Goal: Task Accomplishment & Management: Manage account settings

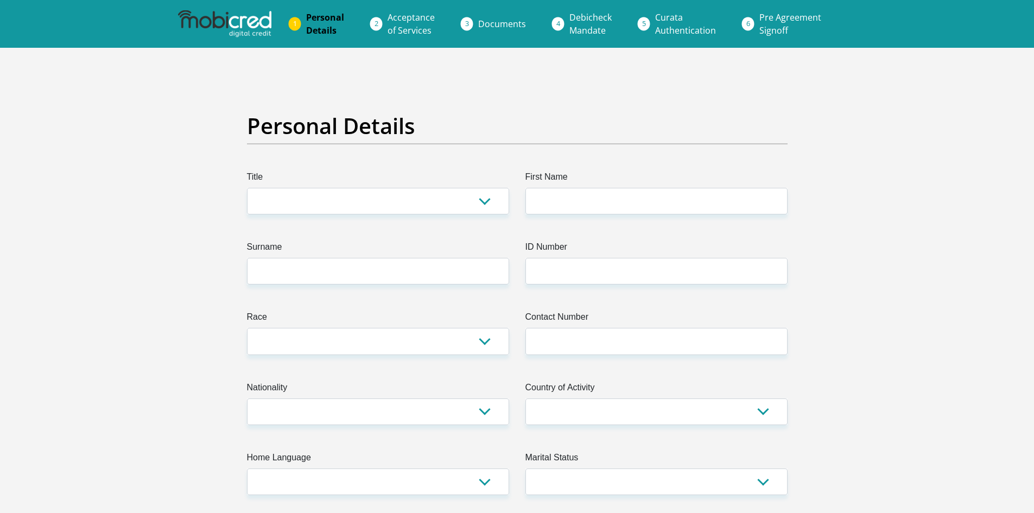
click at [255, 22] on img at bounding box center [224, 23] width 93 height 27
click at [226, 21] on img at bounding box center [224, 23] width 93 height 27
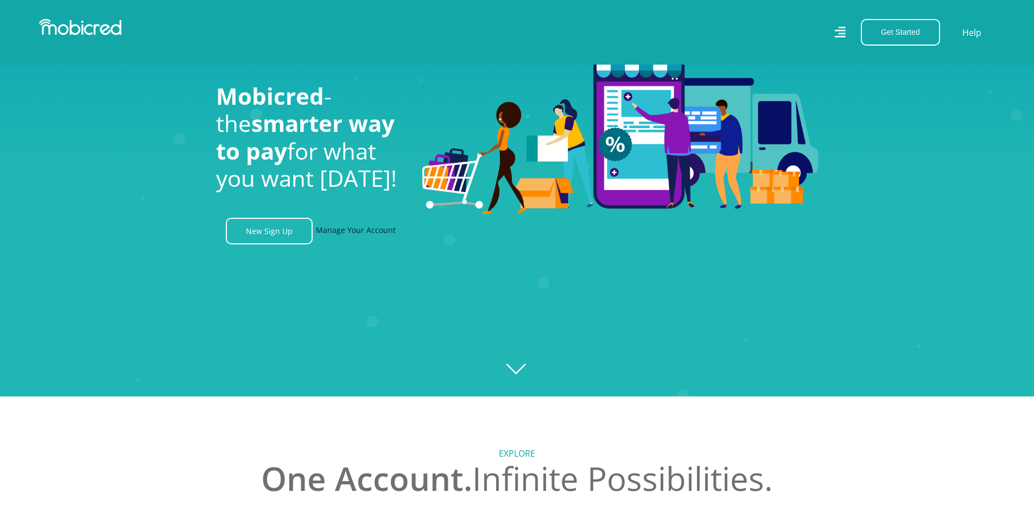
scroll to position [0, 2010]
click at [347, 234] on link "Manage Your Account" at bounding box center [356, 231] width 80 height 27
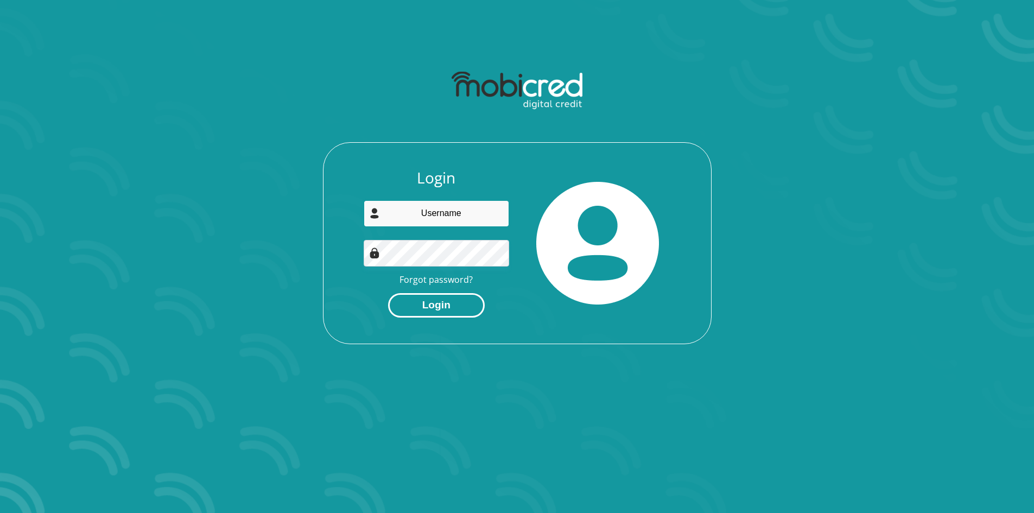
type input "ntulipc6@gmail.com"
click at [465, 302] on button "Login" at bounding box center [436, 305] width 97 height 24
